Goal: Information Seeking & Learning: Find specific fact

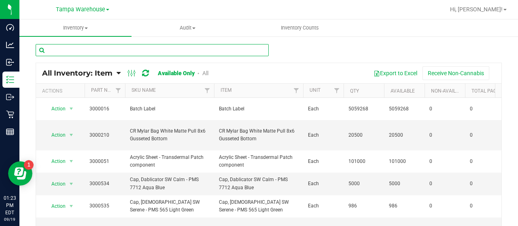
click at [149, 49] on input "text" at bounding box center [152, 50] width 233 height 12
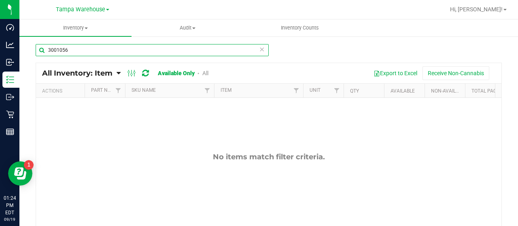
type input "3001056"
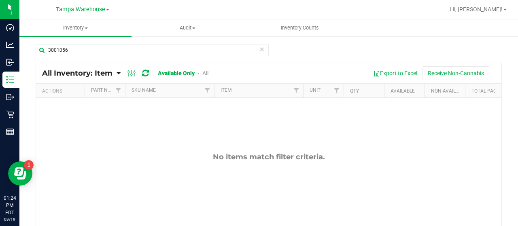
click at [119, 71] on icon at bounding box center [119, 73] width 4 height 7
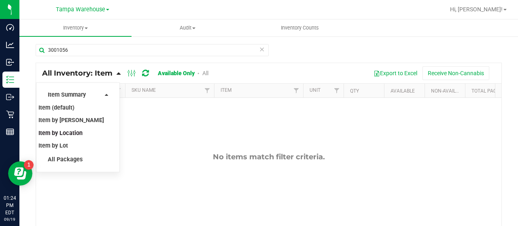
click at [76, 135] on span "Item by Location" at bounding box center [60, 133] width 44 height 7
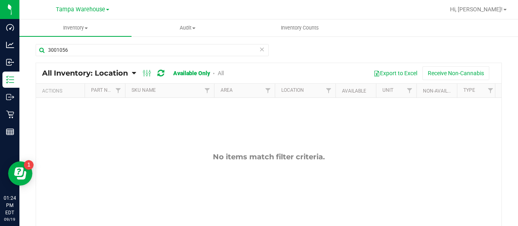
click at [222, 72] on link "All" at bounding box center [221, 73] width 6 height 6
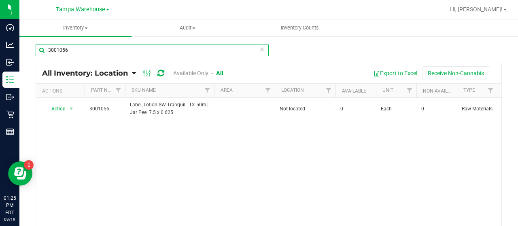
click at [80, 47] on input "3001056" at bounding box center [152, 50] width 233 height 12
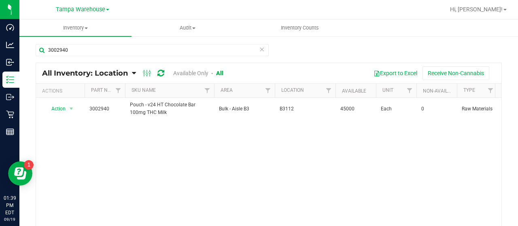
click at [188, 71] on link "Available Only" at bounding box center [190, 73] width 35 height 6
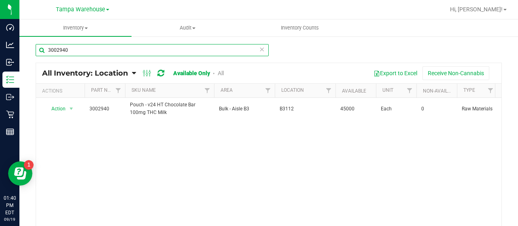
click at [82, 51] on input "3002940" at bounding box center [152, 50] width 233 height 12
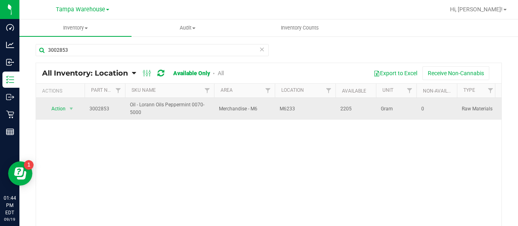
drag, startPoint x: 131, startPoint y: 104, endPoint x: 145, endPoint y: 111, distance: 16.1
click at [145, 111] on span "Oil - Lorann Oils Peppermint 0070-5000" at bounding box center [169, 108] width 79 height 15
copy span "Oil - Lorann Oils Peppermint 0070-5000"
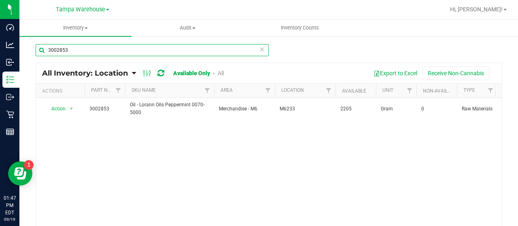
click at [95, 48] on input "3002853" at bounding box center [152, 50] width 233 height 12
type input "3"
